Goal: Task Accomplishment & Management: Use online tool/utility

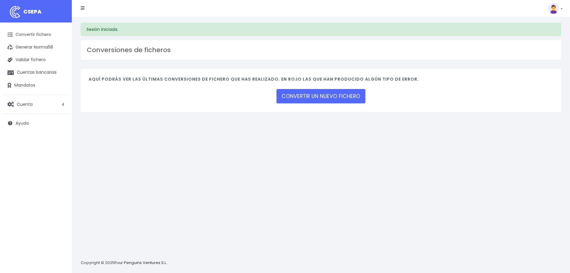
click at [303, 105] on div "Aquí podrás ver las últimas conversiones de fichero que has realizado. En rojo …" at bounding box center [321, 90] width 480 height 43
click at [50, 37] on link "Convertir fichero" at bounding box center [36, 34] width 66 height 13
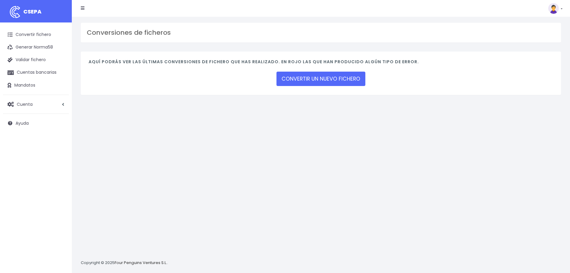
click at [323, 88] on div "Aquí podrás ver las últimas conversiones de fichero que has realizado. En rojo …" at bounding box center [321, 72] width 480 height 43
click at [323, 80] on link "CONVERTIR UN NUEVO FICHERO" at bounding box center [321, 79] width 89 height 14
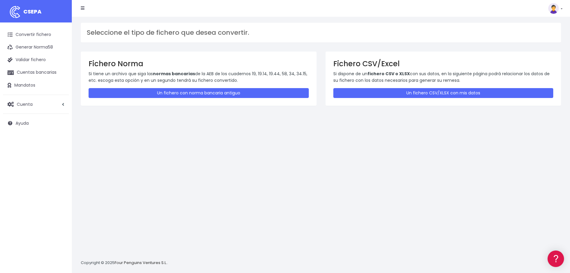
click at [389, 100] on div "Fichero CSV/Excel Si dispone de un fichero CSV o XLSX con sus datos, en la sigu…" at bounding box center [444, 78] width 236 height 54
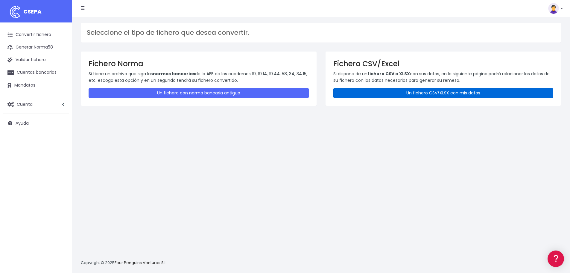
click at [377, 95] on link "Un fichero CSV/XLSX con mis datos" at bounding box center [443, 93] width 220 height 10
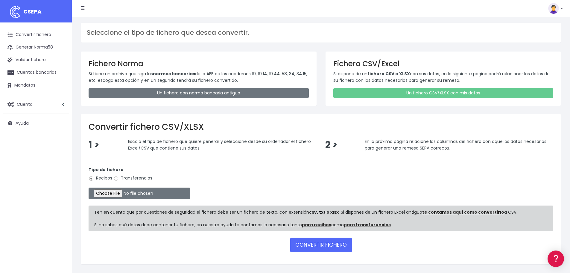
click at [119, 199] on form "Tipo de fichero Recibos Transferencias Ten en cuenta que por cuestiones de segu…" at bounding box center [321, 208] width 465 height 96
click at [119, 198] on input "file" at bounding box center [140, 193] width 102 height 12
type input "C:\fakepath\CUOTA CSACE extra septiembre.xlsx"
click at [328, 256] on form "Tipo de fichero Recibos Transferencias Ten en cuenta que por cuestiones de segu…" at bounding box center [321, 208] width 465 height 96
click at [326, 250] on button "CONVERTIR FICHERO" at bounding box center [321, 244] width 62 height 14
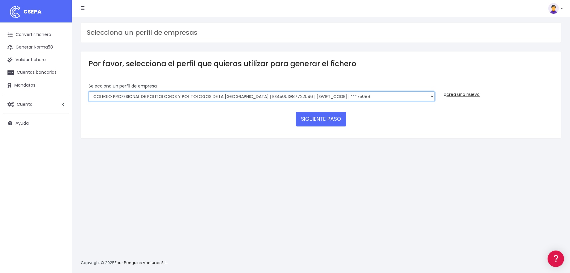
click at [262, 97] on select "COLEGIO PROFESIONAL DE POLITOLOGOS Y POLITOLOGOS DE LA COMUNIDAD DE MADRID | ES…" at bounding box center [262, 96] width 346 height 10
select select "1956"
click at [89, 91] on select "COLEGIO PROFESIONAL DE POLITOLOGOS Y POLITOLOGOS DE LA COMUNIDAD DE MADRID | ES…" at bounding box center [262, 96] width 346 height 10
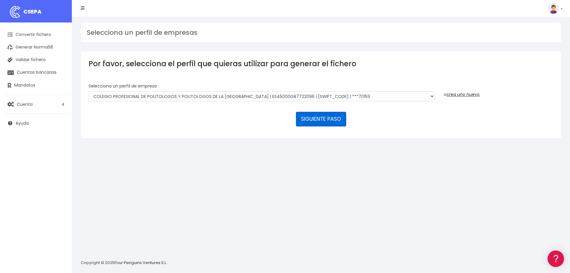
click at [305, 119] on button "SIGUIENTE PASO" at bounding box center [321, 119] width 50 height 14
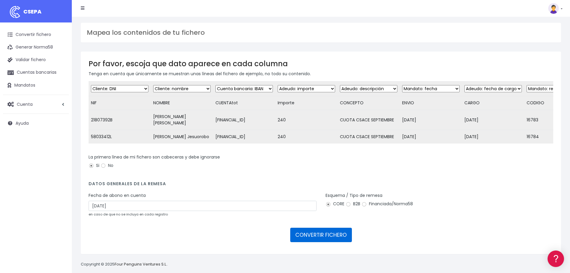
click at [333, 241] on button "CONVERTIR FICHERO" at bounding box center [321, 234] width 62 height 14
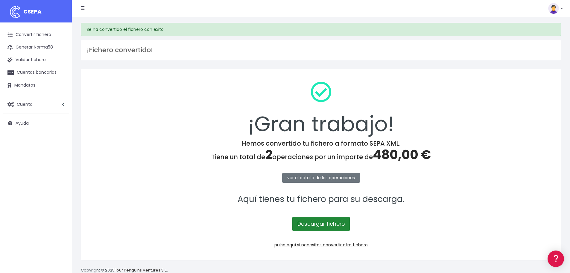
click at [318, 224] on link "Descargar fichero" at bounding box center [320, 223] width 57 height 14
